Goal: Task Accomplishment & Management: Use online tool/utility

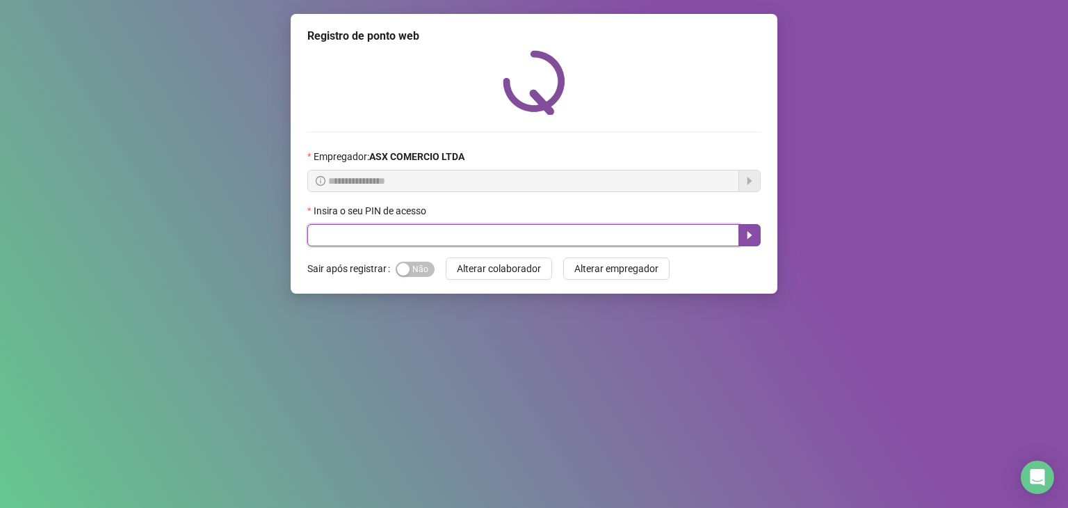
click at [450, 243] on input "text" at bounding box center [523, 235] width 432 height 22
type input "*****"
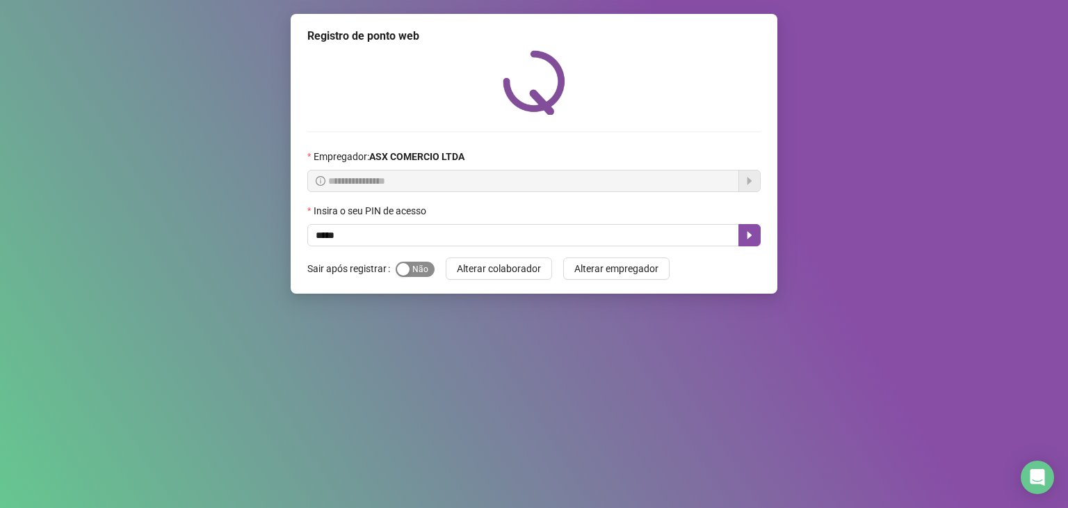
click at [420, 272] on span "Sim Não" at bounding box center [415, 268] width 39 height 15
click at [754, 238] on icon "caret-right" at bounding box center [749, 234] width 11 height 11
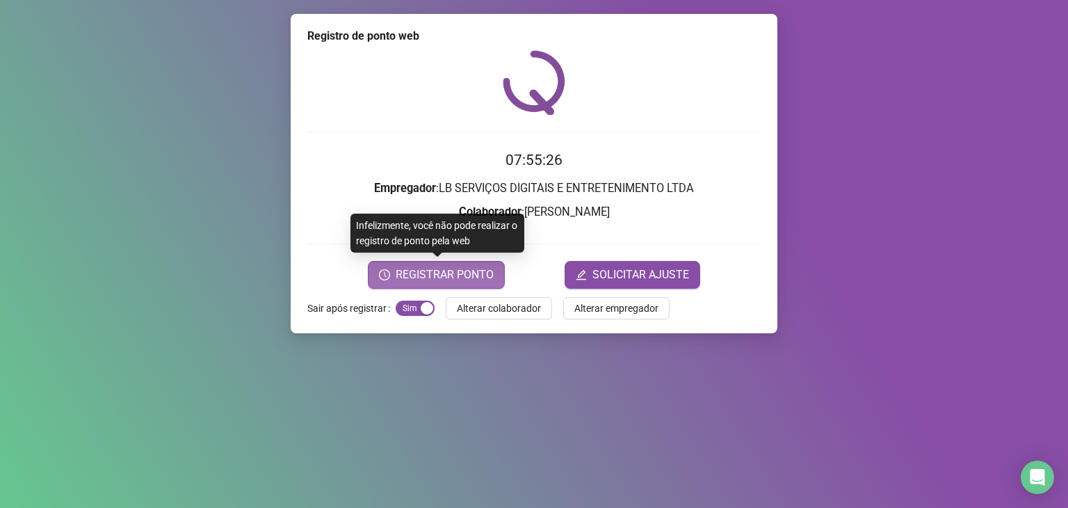
click at [465, 276] on span "REGISTRAR PONTO" at bounding box center [445, 274] width 98 height 17
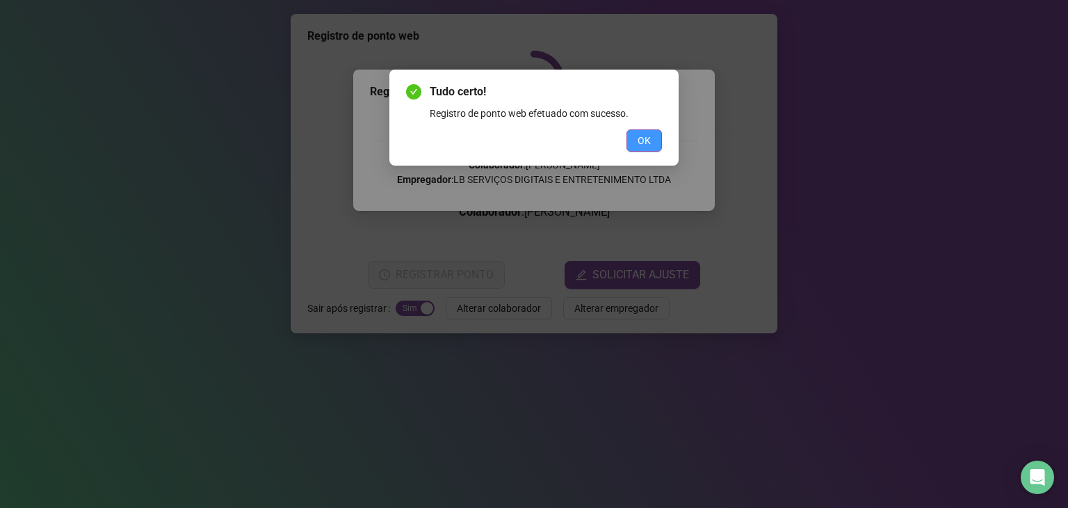
click at [652, 147] on button "OK" at bounding box center [643, 140] width 35 height 22
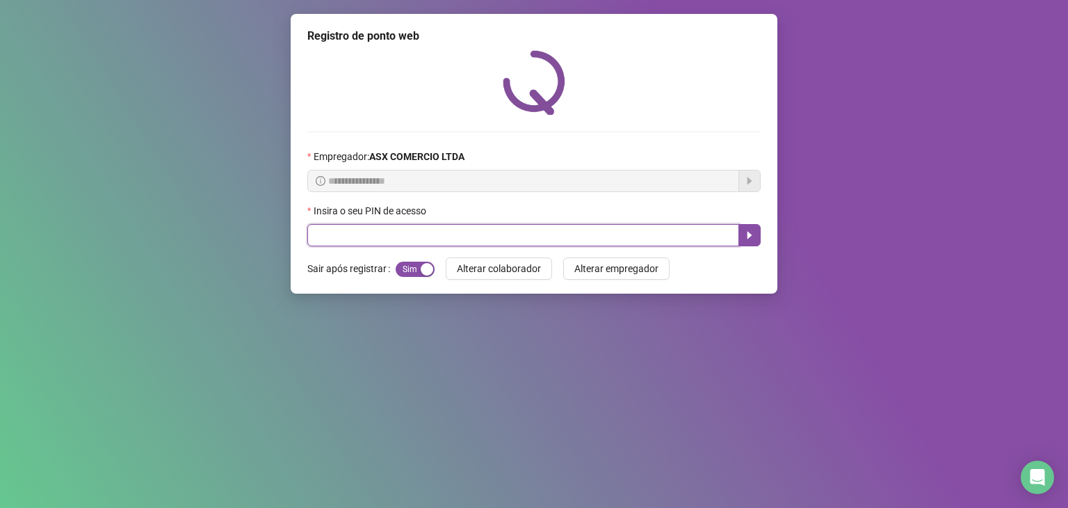
click at [396, 243] on input "text" at bounding box center [523, 235] width 432 height 22
type input "*****"
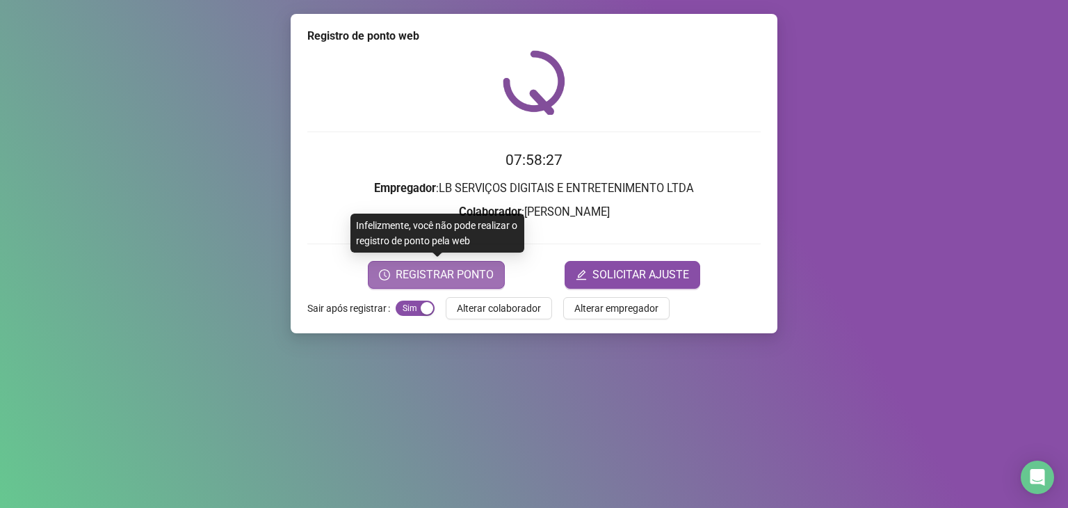
click at [473, 268] on span "REGISTRAR PONTO" at bounding box center [445, 274] width 98 height 17
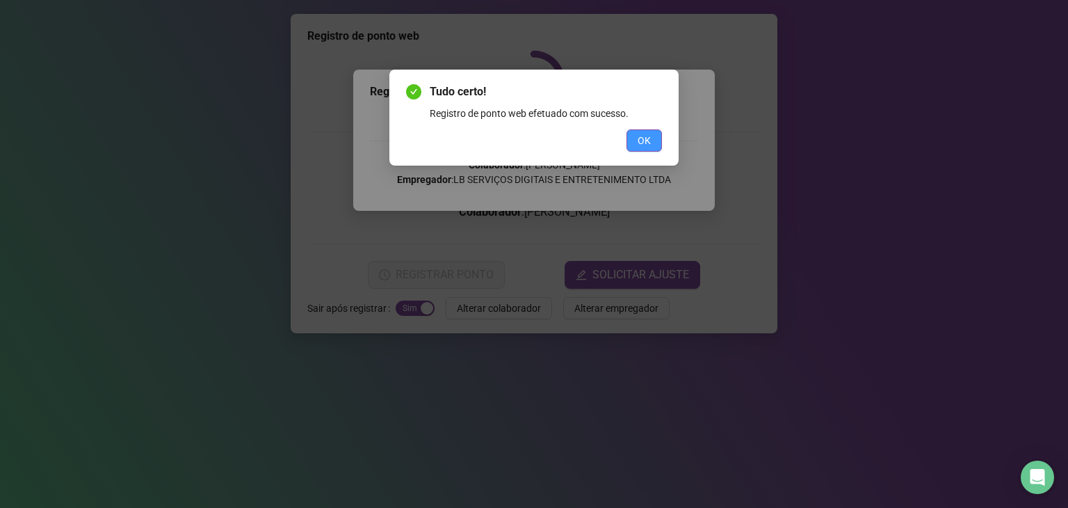
click at [637, 131] on button "OK" at bounding box center [643, 140] width 35 height 22
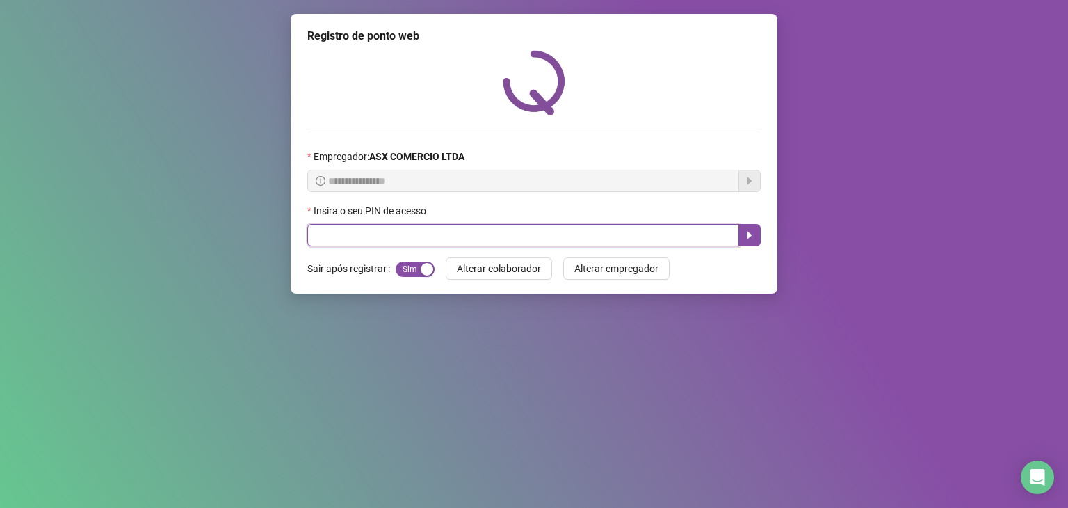
click at [423, 238] on input "text" at bounding box center [523, 235] width 432 height 22
click at [321, 237] on input "text" at bounding box center [523, 235] width 432 height 22
type input "*****"
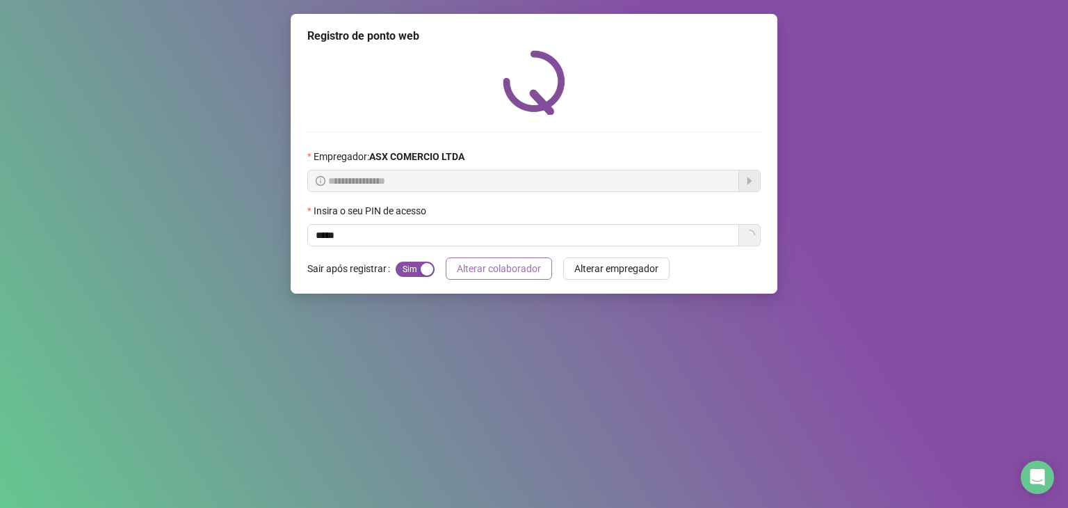
click at [537, 273] on span "Alterar colaborador" at bounding box center [499, 268] width 84 height 15
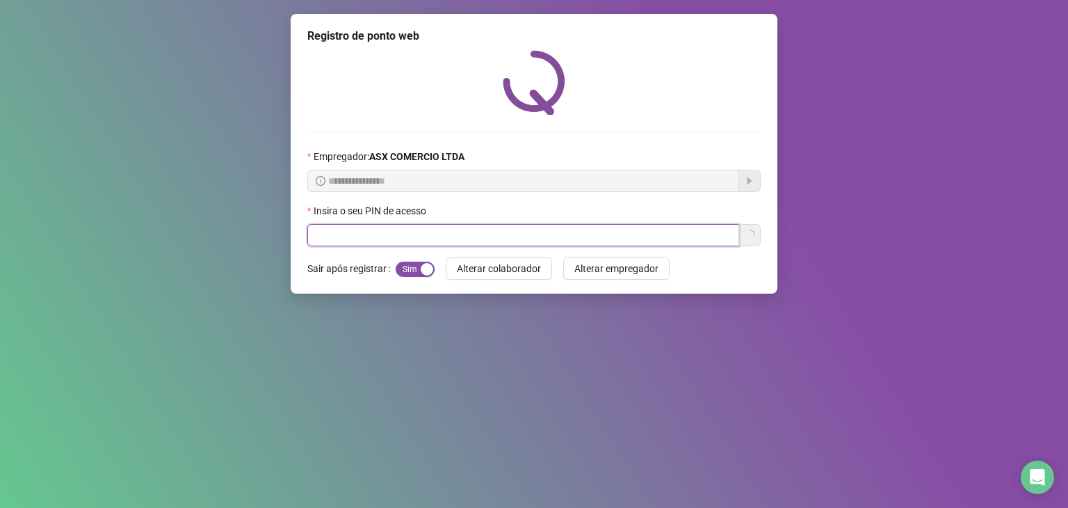
click at [542, 232] on input "text" at bounding box center [523, 235] width 432 height 22
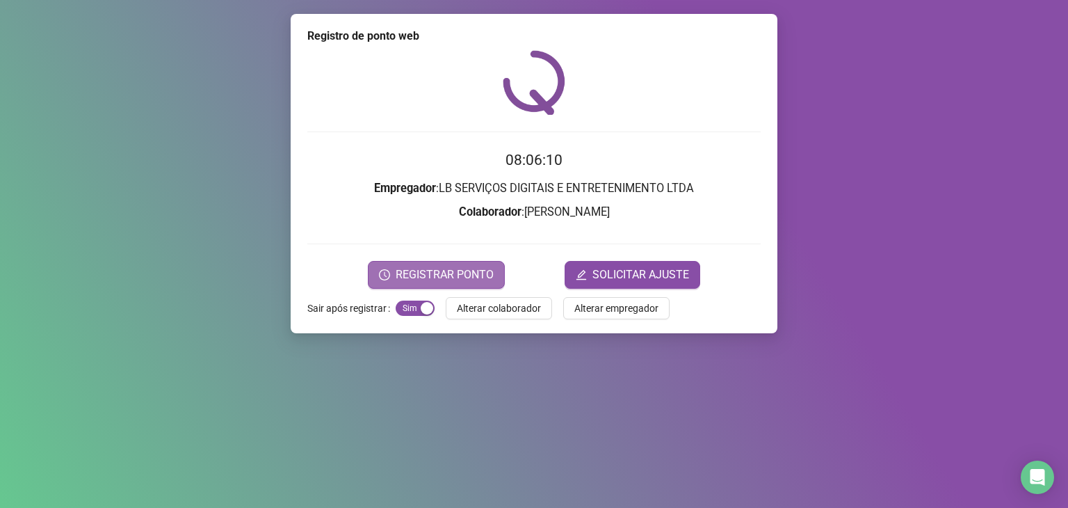
click at [492, 269] on span "REGISTRAR PONTO" at bounding box center [445, 274] width 98 height 17
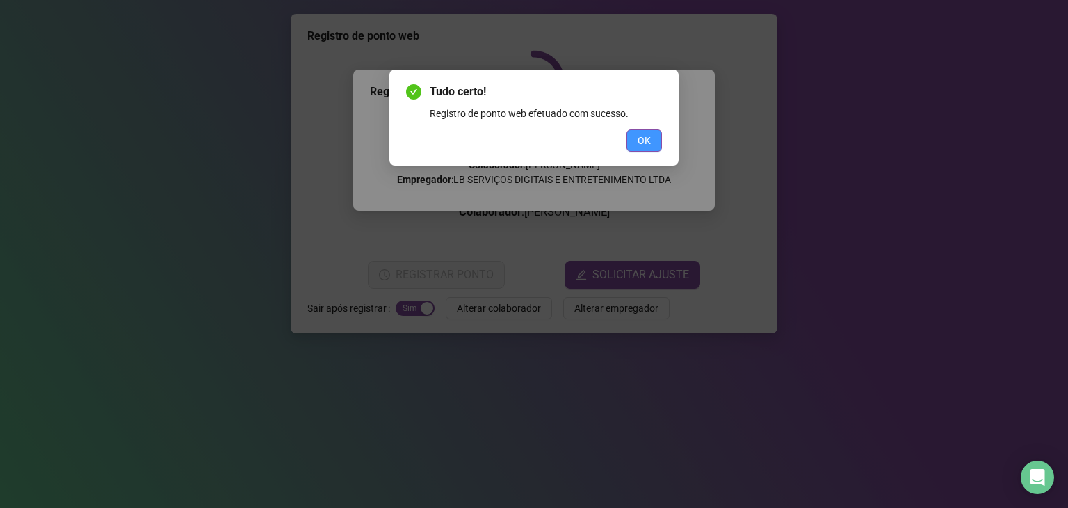
click at [655, 137] on button "OK" at bounding box center [643, 140] width 35 height 22
